Goal: Information Seeking & Learning: Learn about a topic

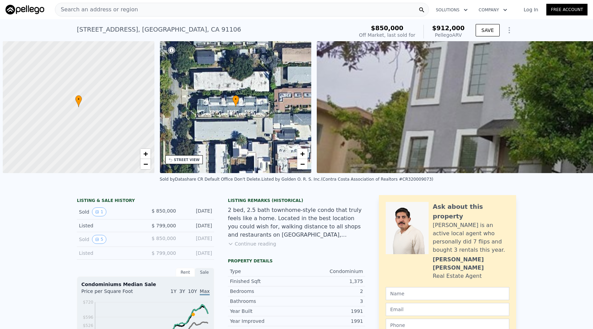
scroll to position [0, 3]
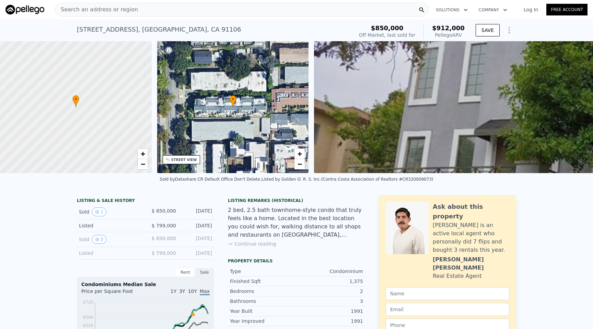
click at [163, 11] on div "Search an address or region" at bounding box center [242, 10] width 374 height 14
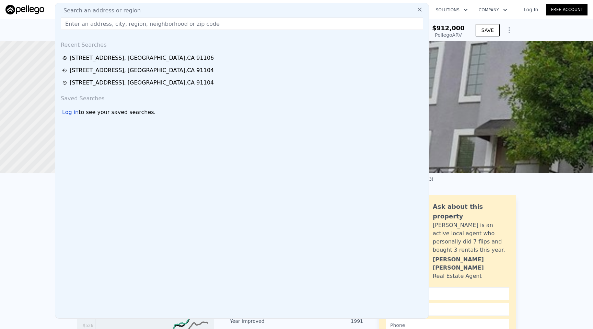
type input "[STREET_ADDRESS][US_STATE]"
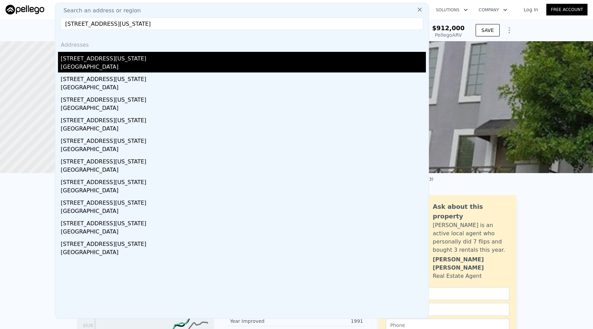
click at [148, 63] on div "[GEOGRAPHIC_DATA]" at bounding box center [243, 68] width 365 height 10
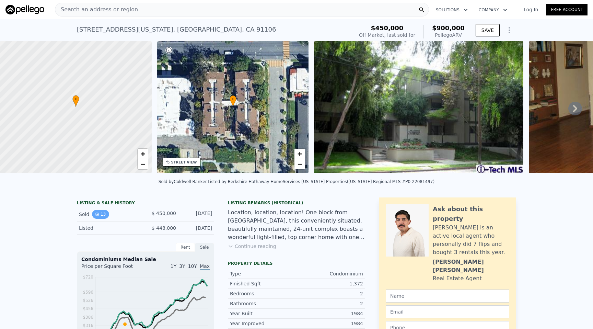
click at [102, 211] on button "13" at bounding box center [100, 214] width 17 height 9
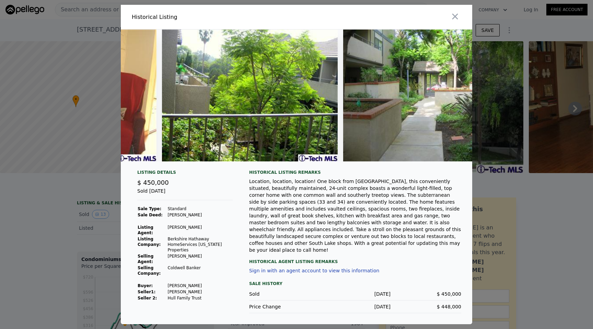
scroll to position [0, 2034]
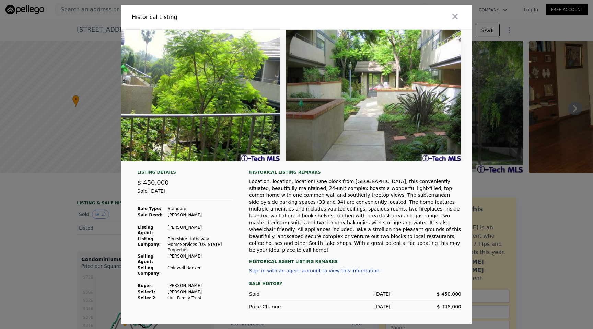
click at [52, 123] on div at bounding box center [296, 164] width 593 height 329
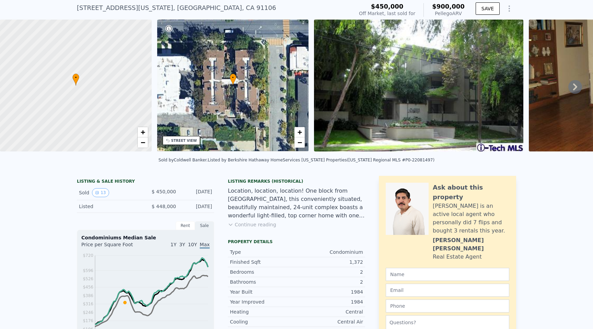
scroll to position [60, 0]
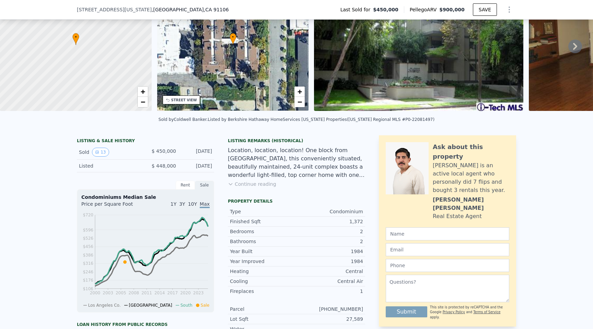
click at [182, 182] on div "Rent" at bounding box center [185, 184] width 19 height 9
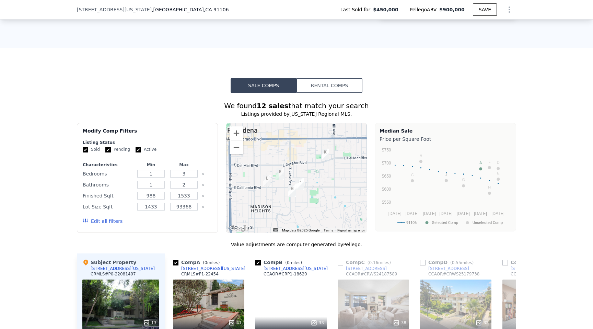
scroll to position [469, 0]
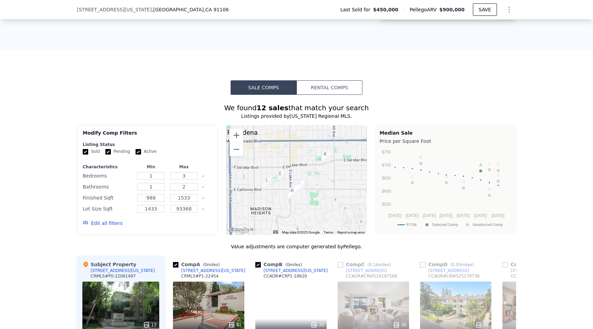
click at [307, 95] on div "We found 12 sales that match your search Listings provided by [US_STATE] Region…" at bounding box center [296, 291] width 439 height 393
click at [317, 90] on button "Rental Comps" at bounding box center [329, 87] width 66 height 14
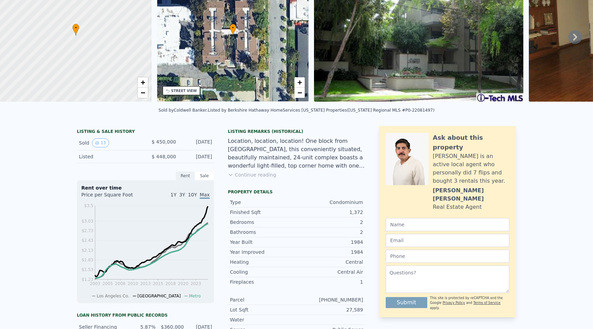
scroll to position [0, 0]
